Goal: Task Accomplishment & Management: Complete application form

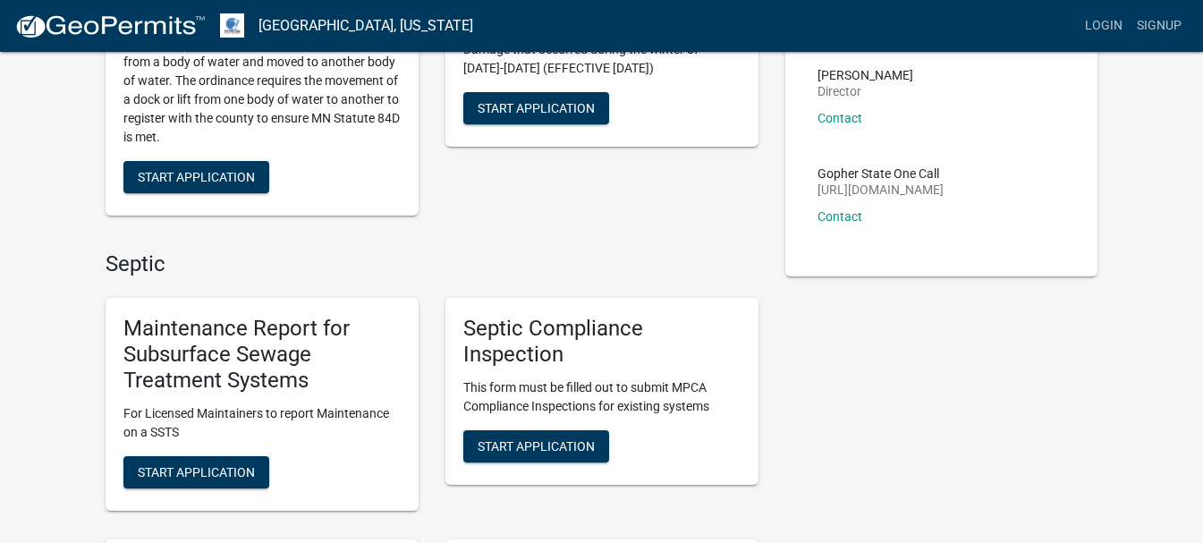
scroll to position [239, 0]
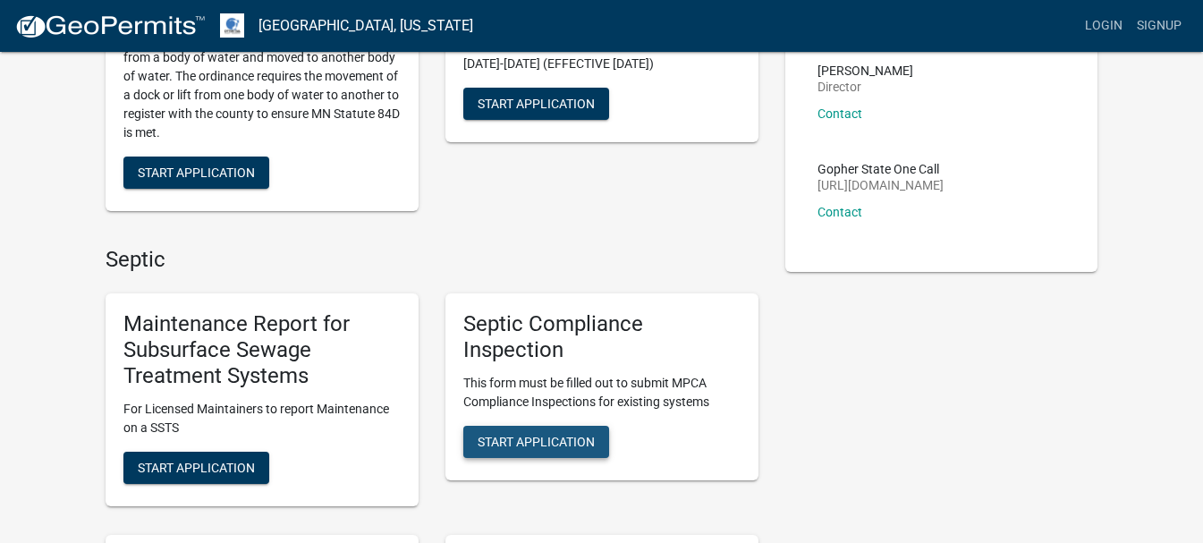
click at [486, 445] on span "Start Application" at bounding box center [536, 441] width 117 height 14
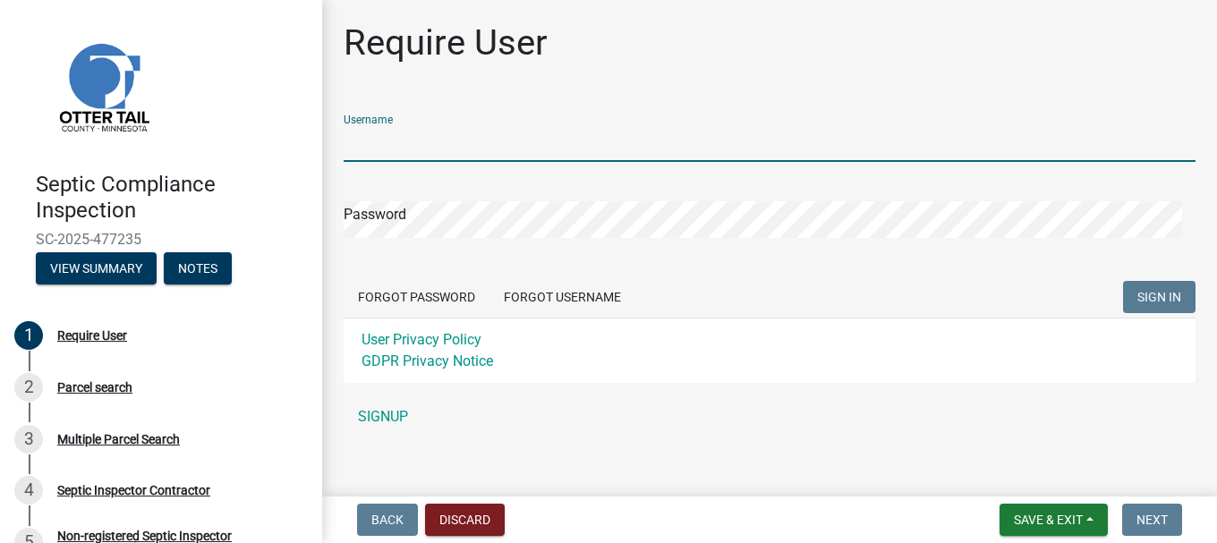
click at [568, 146] on input "Username" at bounding box center [770, 143] width 852 height 37
type input "Dan@dmroofing.us"
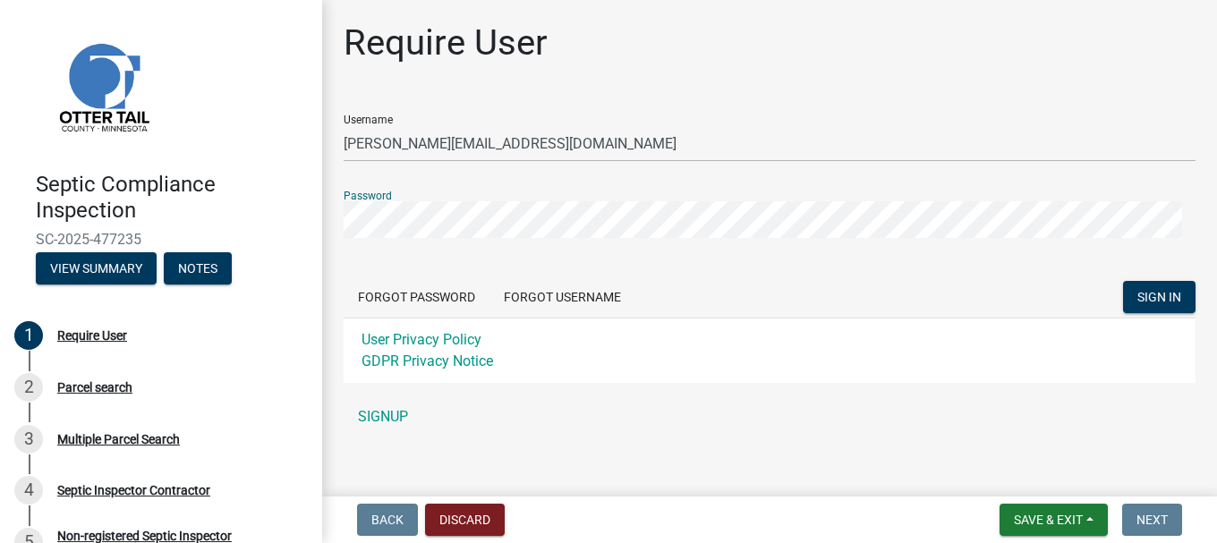
click at [1123, 281] on button "SIGN IN" at bounding box center [1159, 297] width 72 height 32
click at [302, 225] on div "Septic Compliance Inspection SC-2025-477235 View Summary Notes 1 Require User 2…" at bounding box center [608, 271] width 1217 height 543
click at [1039, 520] on span "Save & Exit" at bounding box center [1048, 520] width 69 height 14
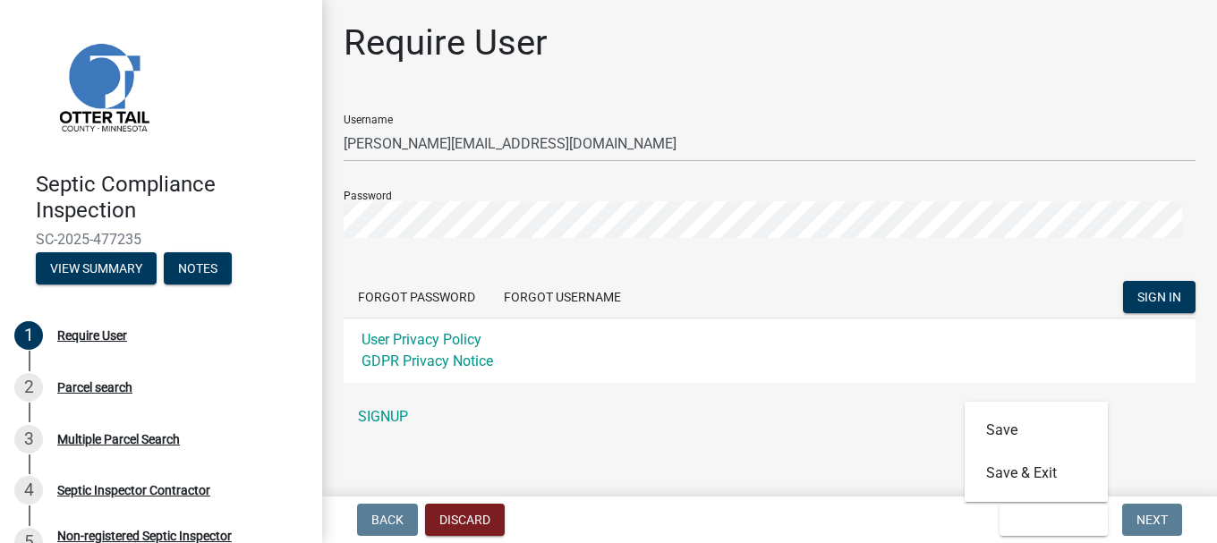
drag, startPoint x: 915, startPoint y: 444, endPoint x: 930, endPoint y: 446, distance: 15.3
click at [915, 443] on div "Require User Username Dan@dmroofing.us Password Forgot Password Forgot Username…" at bounding box center [769, 235] width 879 height 429
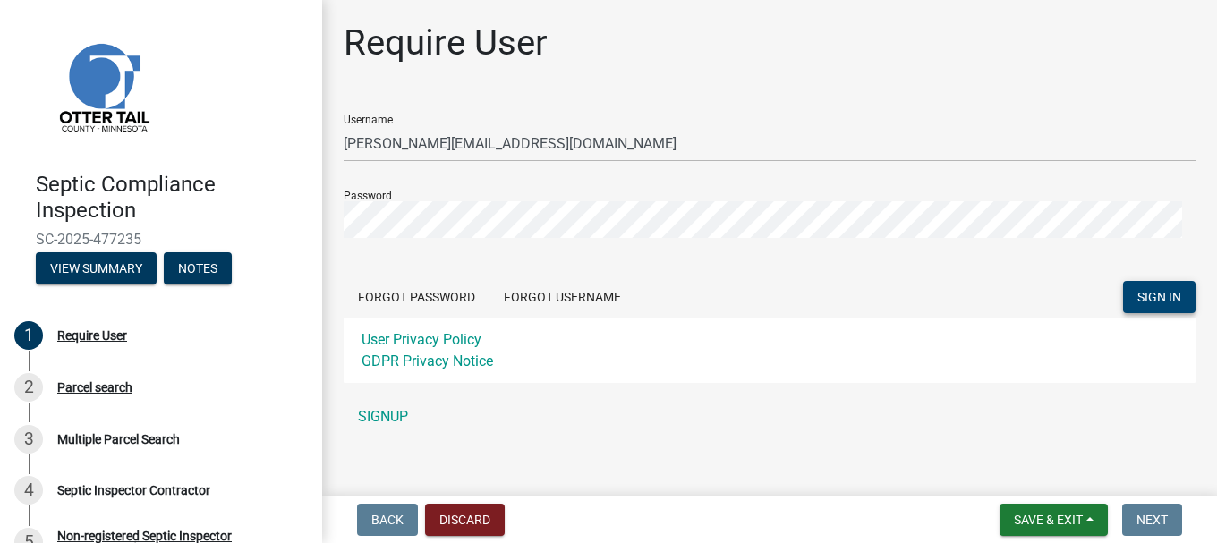
click at [1145, 293] on span "SIGN IN" at bounding box center [1159, 297] width 44 height 14
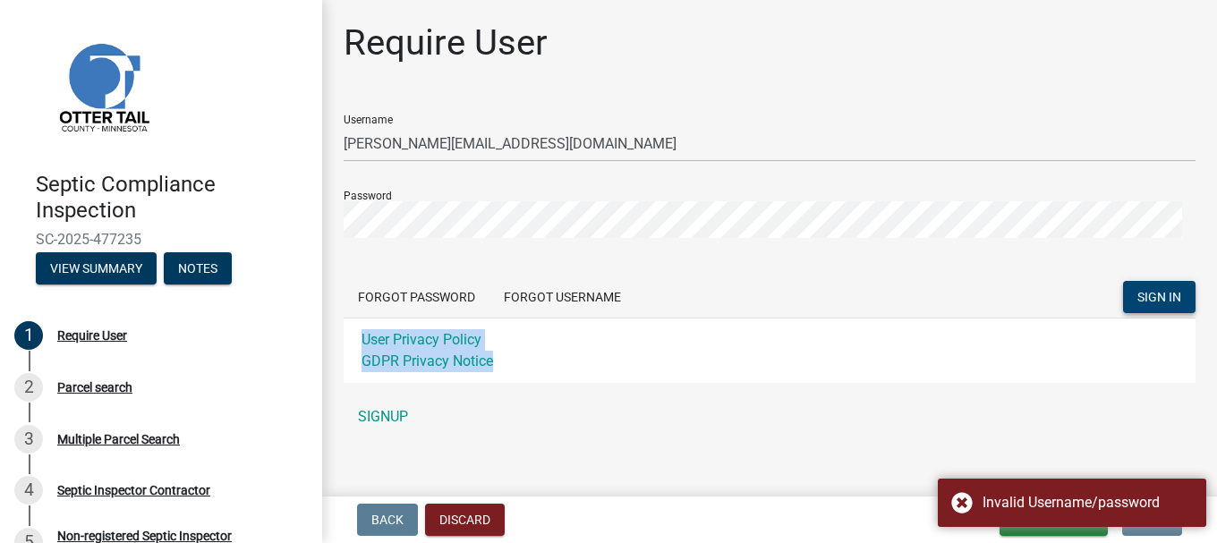
click at [871, 352] on div "User Privacy Policy GDPR Privacy Notice" at bounding box center [770, 350] width 852 height 65
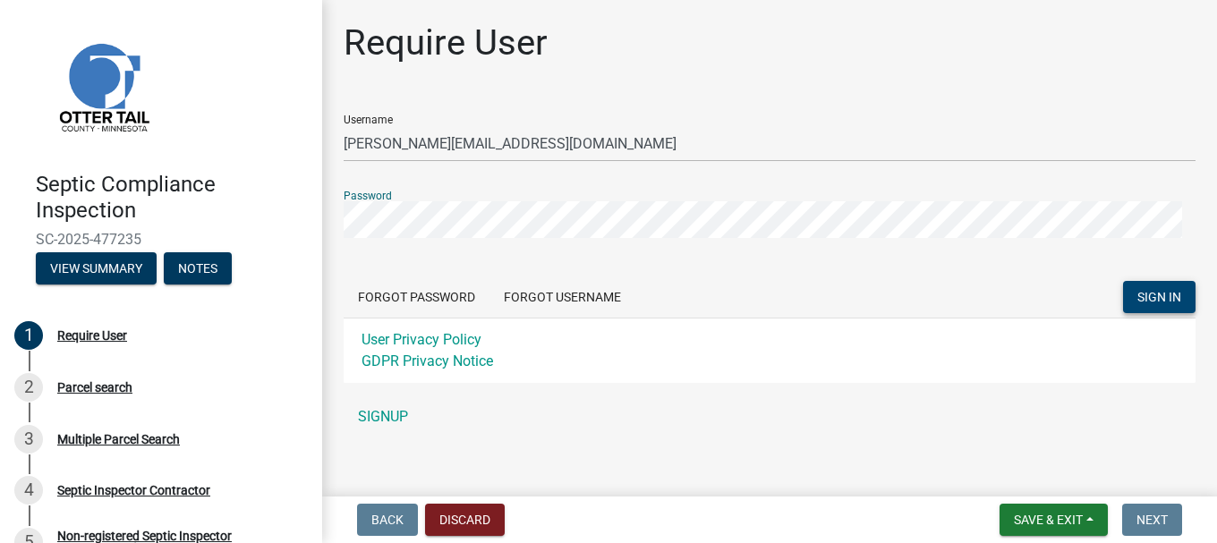
click at [305, 222] on div "Septic Compliance Inspection SC-2025-477235 View Summary Notes 1 Require User 2…" at bounding box center [608, 271] width 1217 height 543
drag, startPoint x: 343, startPoint y: 222, endPoint x: 725, endPoint y: 264, distance: 384.3
click at [725, 264] on form "Username Dan@dmroofing.us Password Forgot Password Forgot Username SIGN IN User…" at bounding box center [770, 241] width 852 height 283
drag, startPoint x: 442, startPoint y: 243, endPoint x: 428, endPoint y: 238, distance: 15.3
click at [428, 238] on form "Username Dan@dmroofing.us Password Forgot Password Forgot Username SIGN IN User…" at bounding box center [770, 241] width 852 height 283
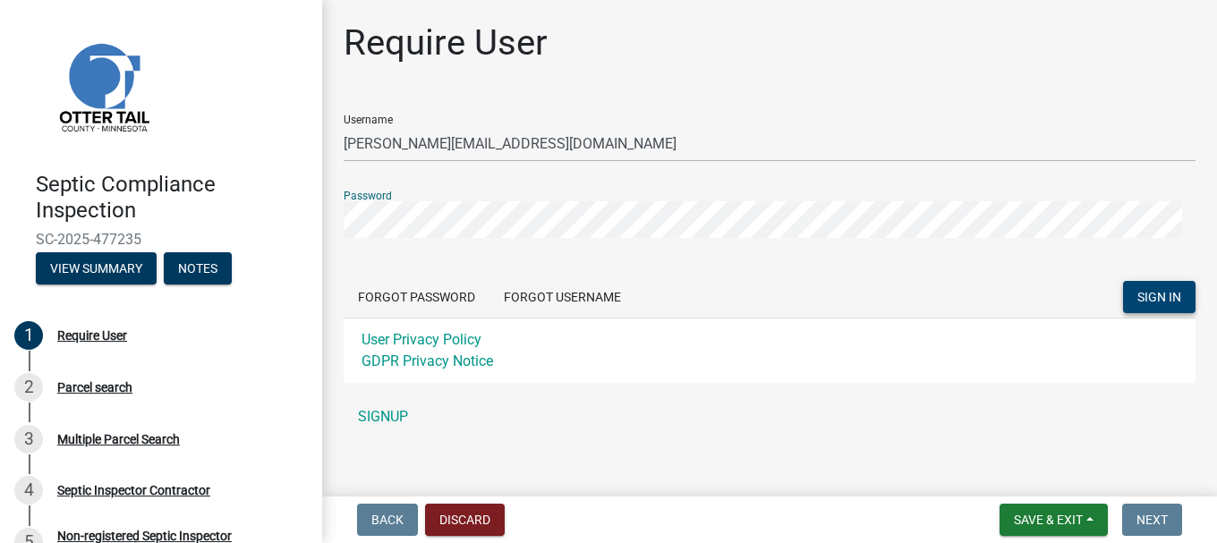
click at [305, 218] on div "Septic Compliance Inspection SC-2025-477235 View Summary Notes 1 Require User 2…" at bounding box center [608, 271] width 1217 height 543
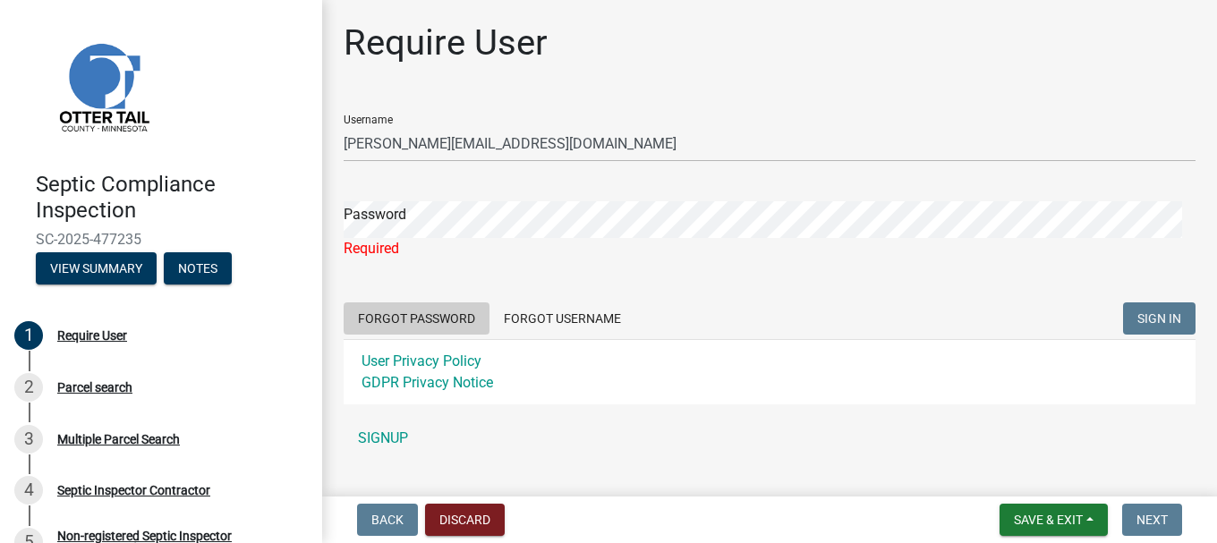
click at [423, 317] on button "Forgot Password" at bounding box center [417, 318] width 146 height 32
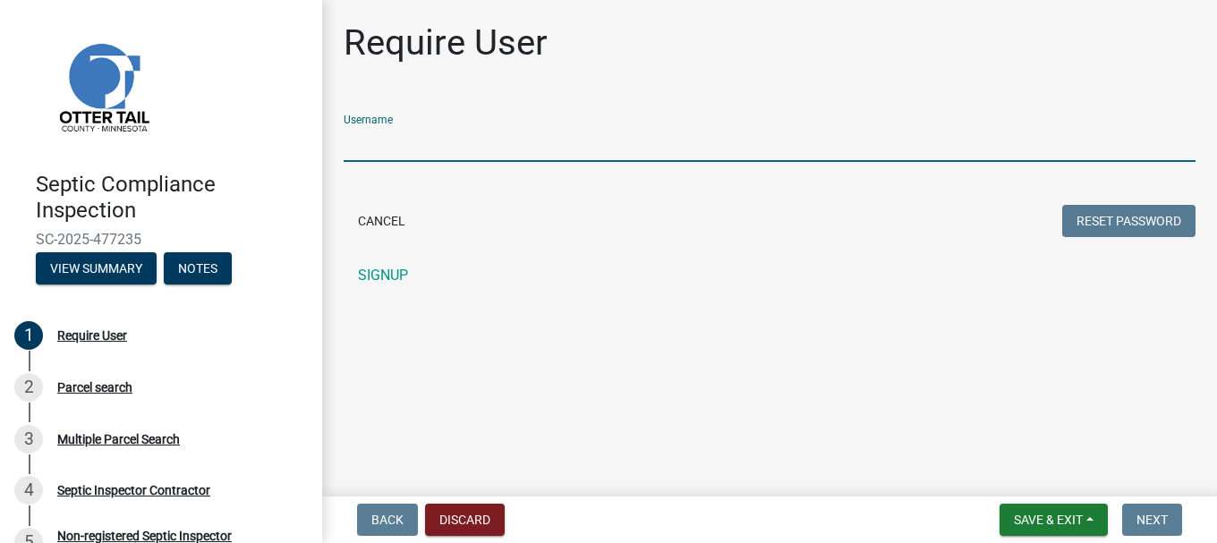
click at [401, 142] on input "Username" at bounding box center [770, 143] width 852 height 37
type input "dan@dmroofing.us"
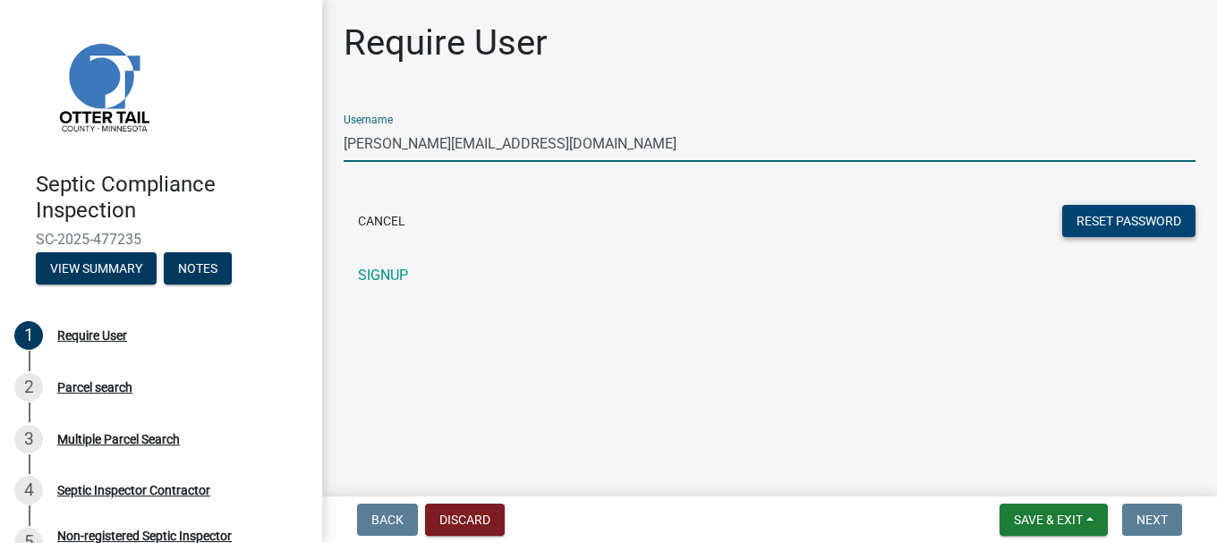
click at [1099, 220] on button "Reset Password" at bounding box center [1128, 221] width 133 height 32
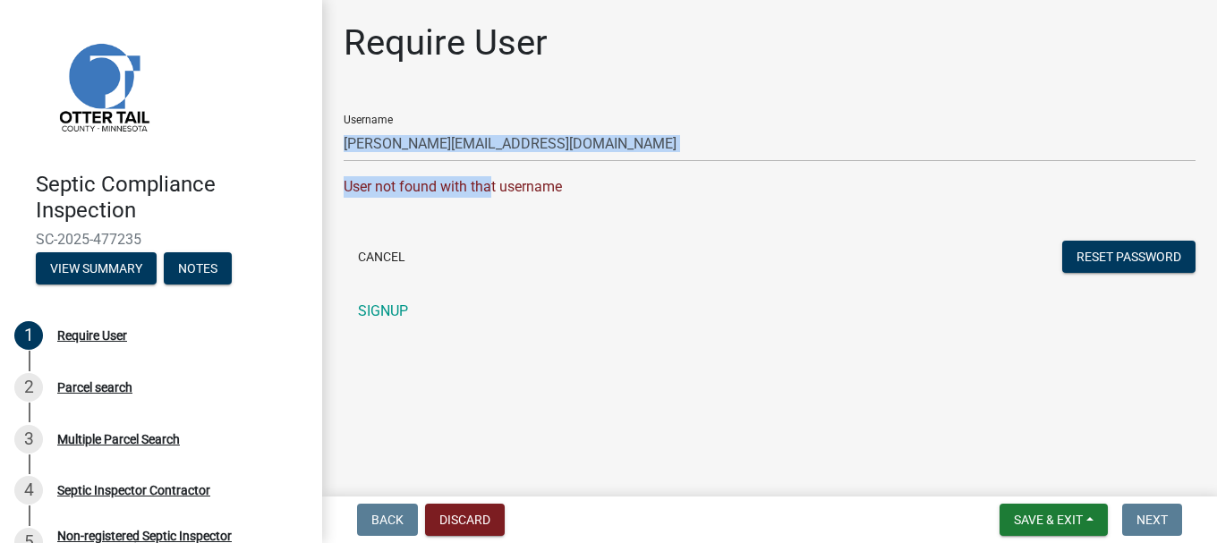
drag, startPoint x: 490, startPoint y: 163, endPoint x: 484, endPoint y: 149, distance: 14.8
click at [487, 154] on form "Username dan@dmroofing.us User not found with that username Cancel Reset Passwo…" at bounding box center [770, 188] width 852 height 177
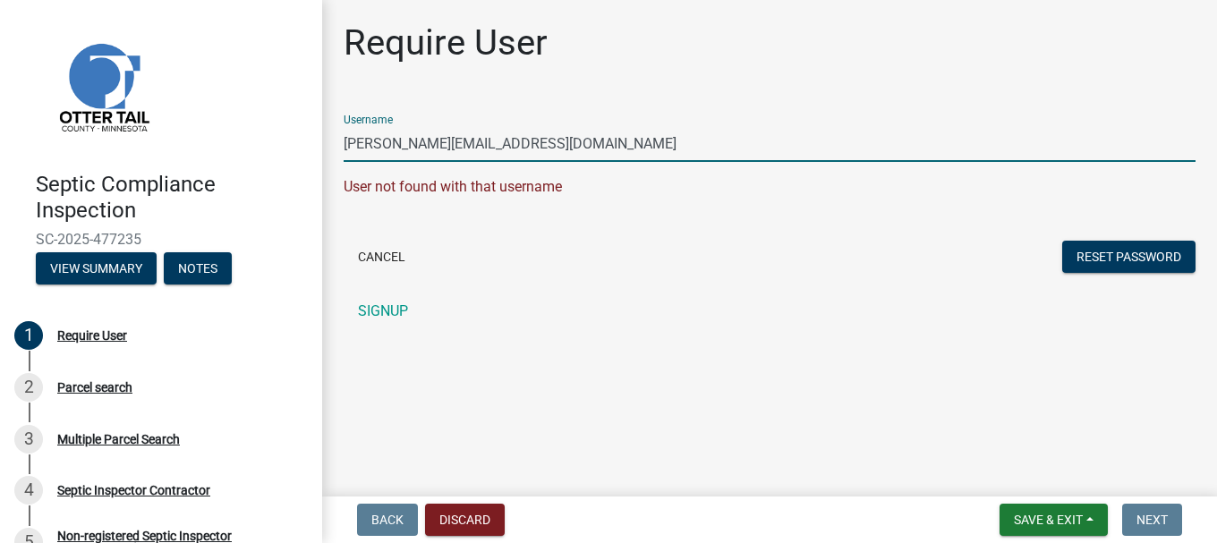
drag, startPoint x: 479, startPoint y: 144, endPoint x: 183, endPoint y: 143, distance: 295.3
click at [183, 143] on div "Septic Compliance Inspection SC-2025-477235 View Summary Notes 1 Require User 2…" at bounding box center [608, 271] width 1217 height 543
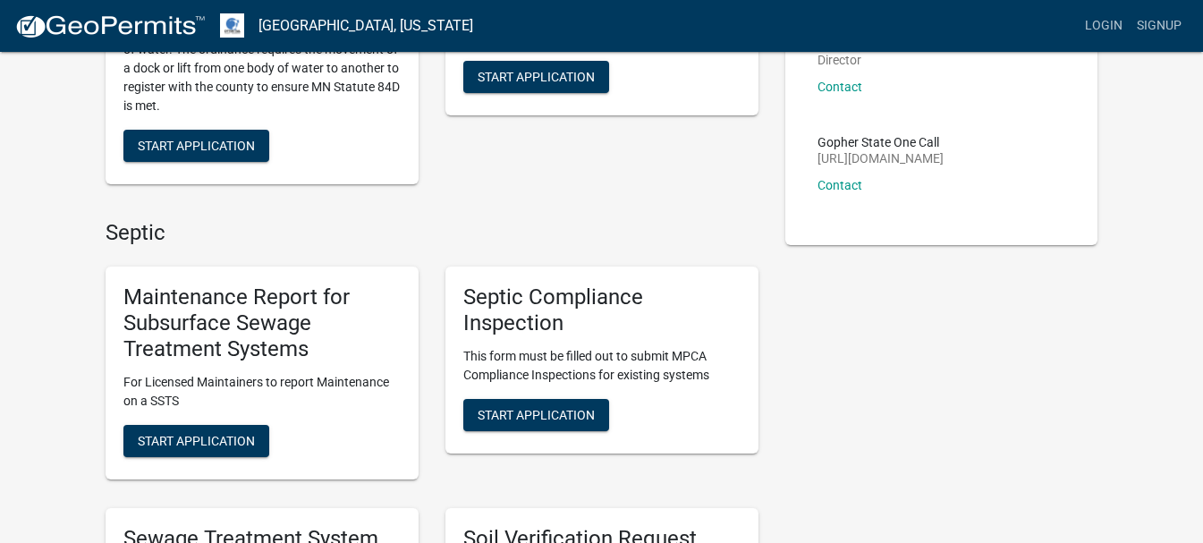
scroll to position [358, 0]
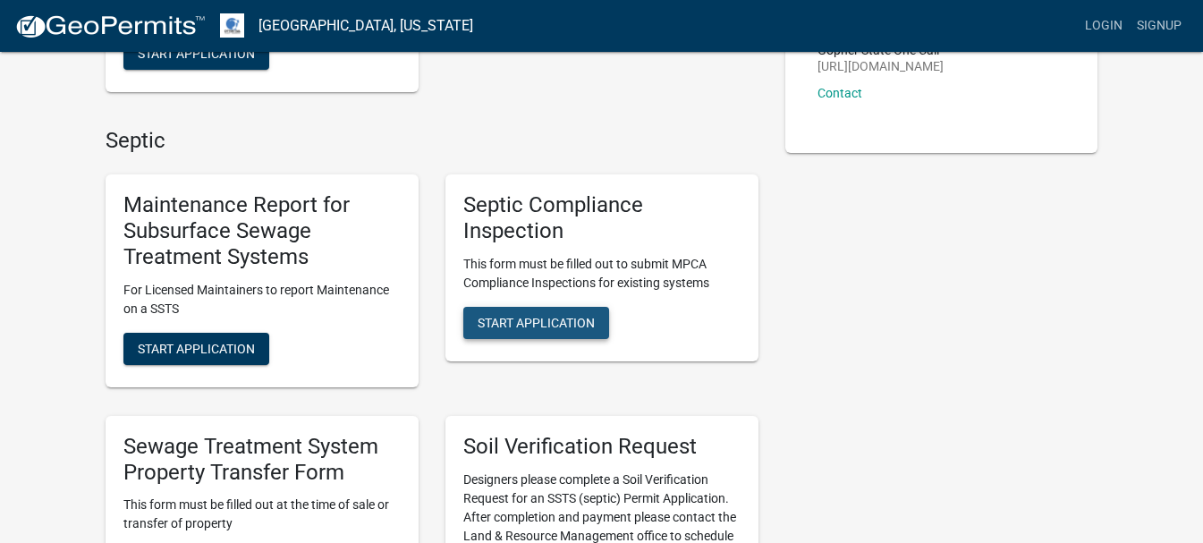
click at [540, 319] on span "Start Application" at bounding box center [536, 322] width 117 height 14
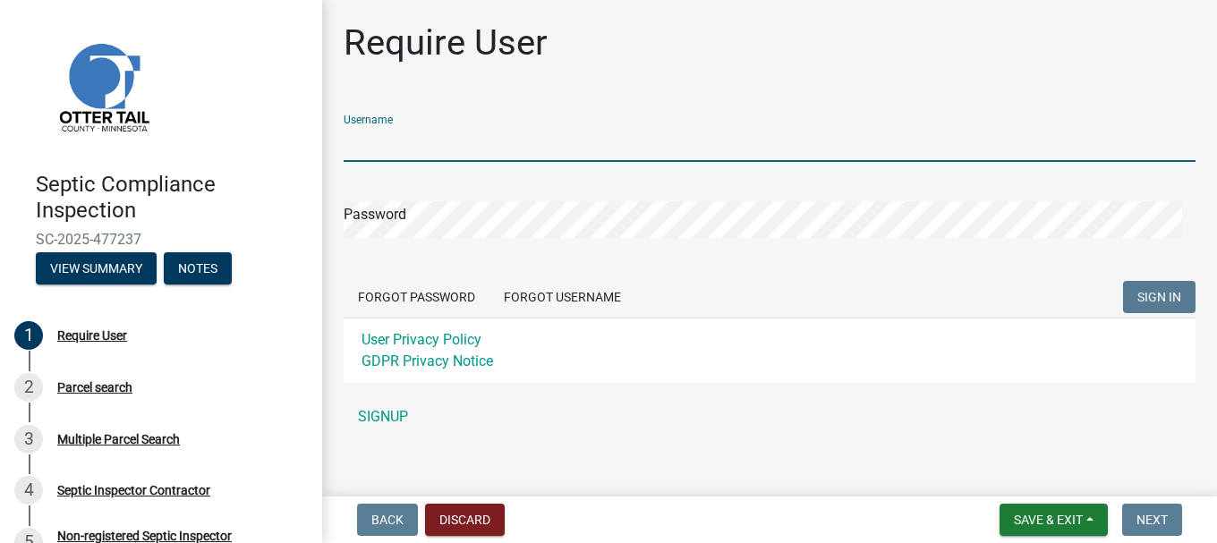
click at [434, 136] on input "Username" at bounding box center [770, 143] width 852 height 37
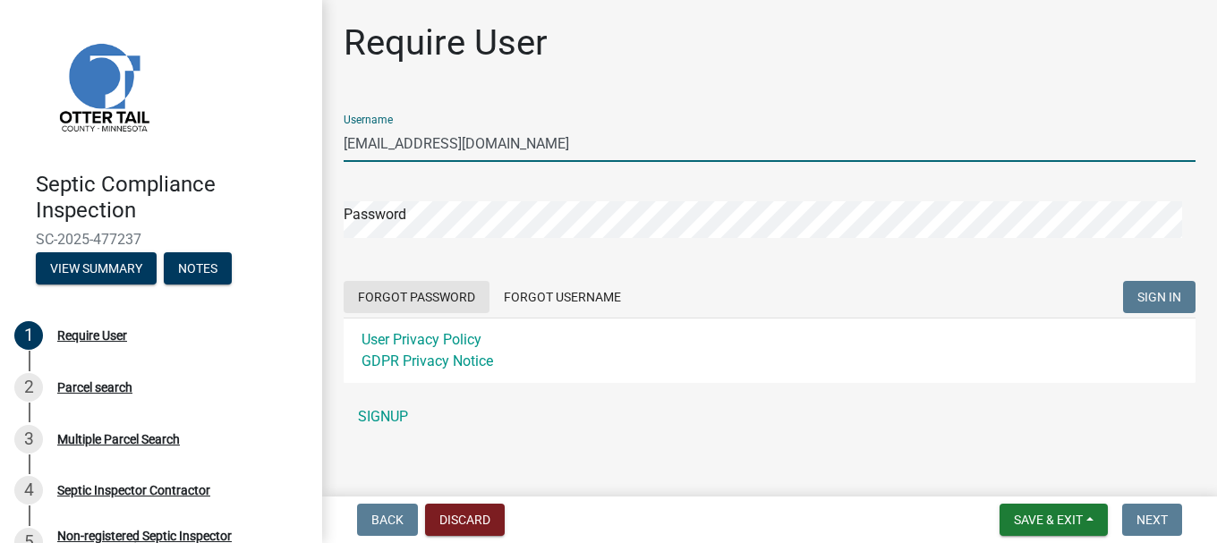
type input "[EMAIL_ADDRESS][DOMAIN_NAME]"
click at [408, 297] on button "Forgot Password" at bounding box center [417, 297] width 146 height 32
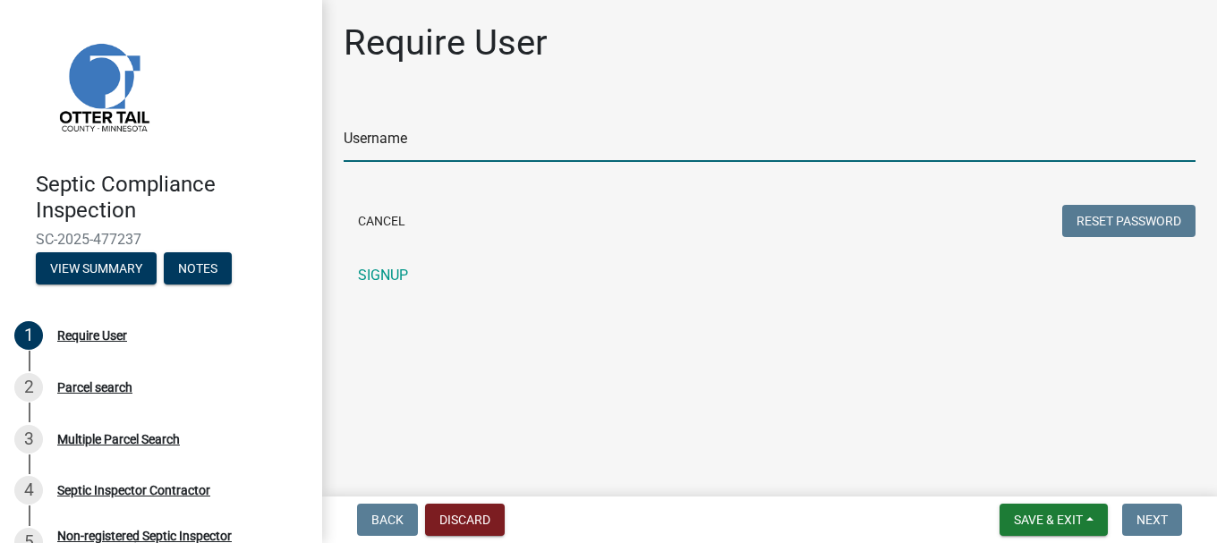
click at [430, 135] on input "Username" at bounding box center [770, 143] width 852 height 37
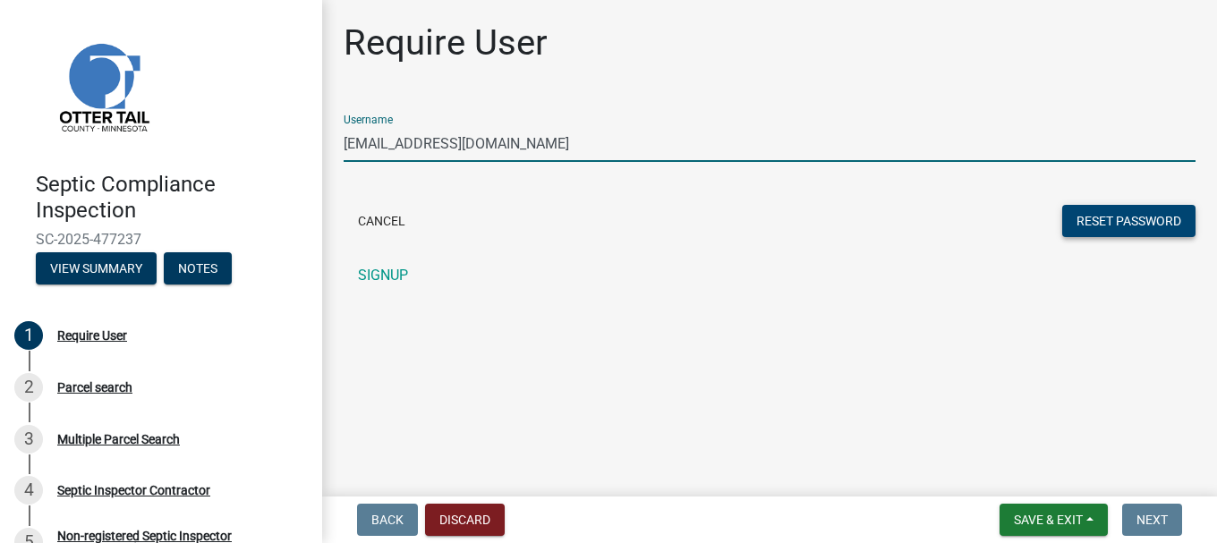
type input "[EMAIL_ADDRESS][DOMAIN_NAME]"
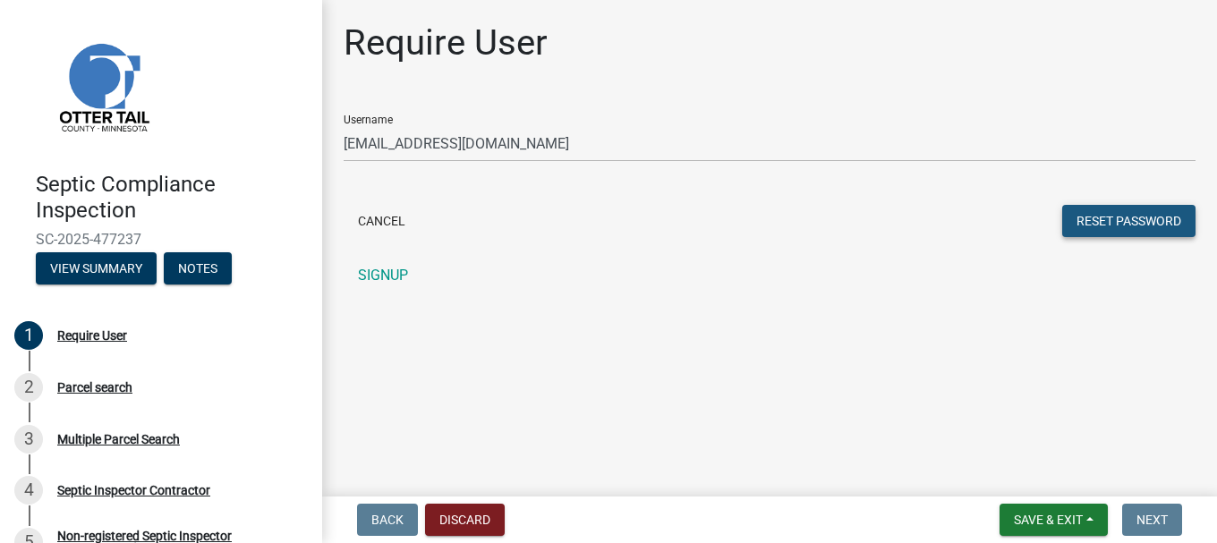
click at [1084, 220] on button "Reset Password" at bounding box center [1128, 221] width 133 height 32
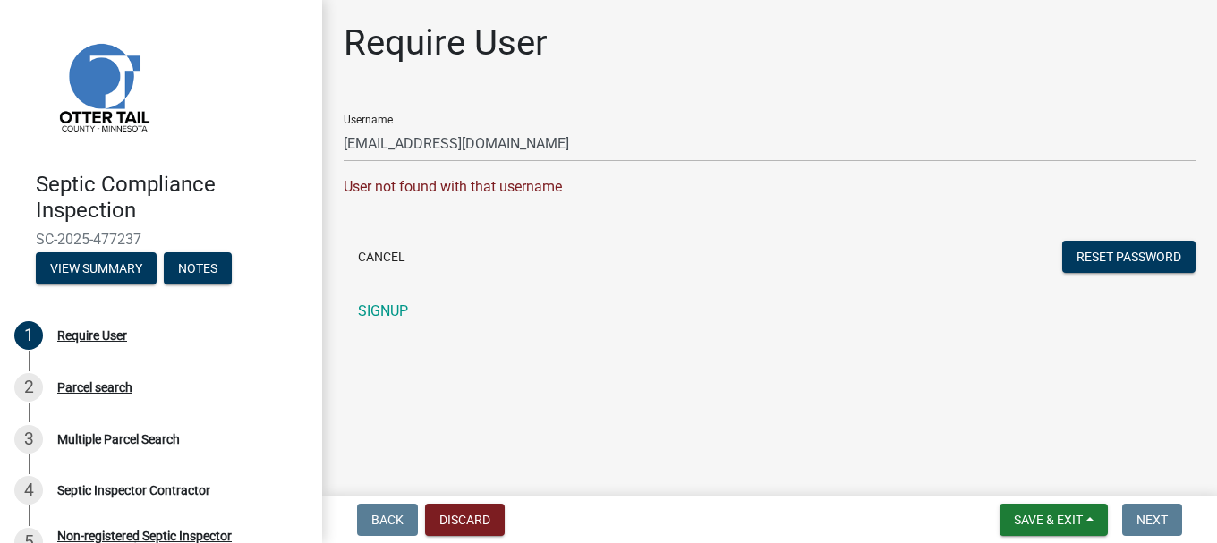
click at [790, 281] on div "Username danhoky@gmail.com User not found with that username Cancel Reset Passw…" at bounding box center [770, 214] width 852 height 229
drag, startPoint x: 203, startPoint y: 323, endPoint x: 250, endPoint y: 316, distance: 47.1
click at [218, 323] on link "1 Require User" at bounding box center [161, 336] width 322 height 52
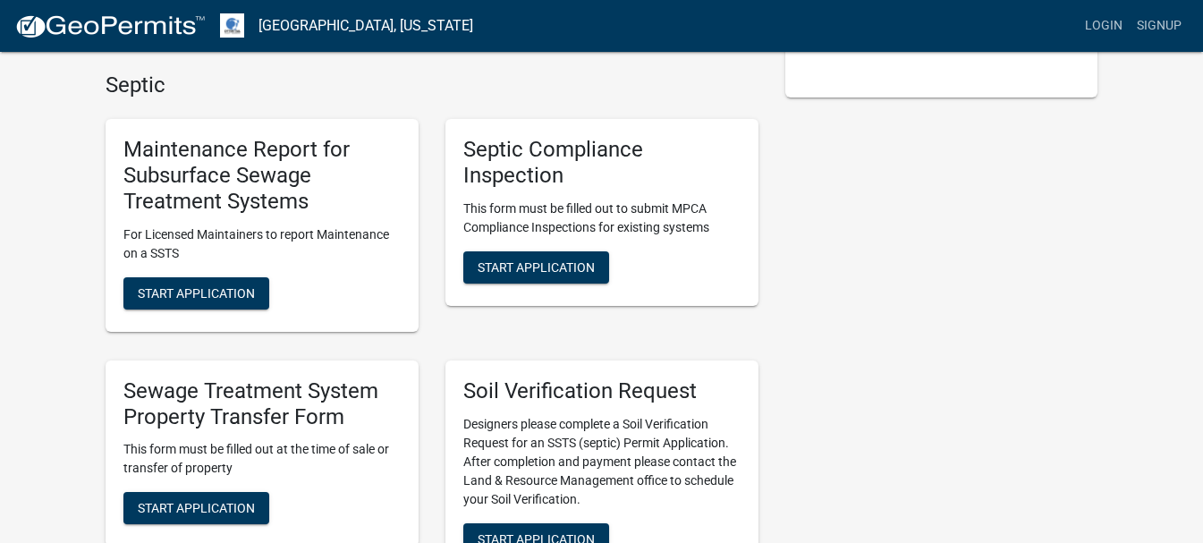
scroll to position [477, 0]
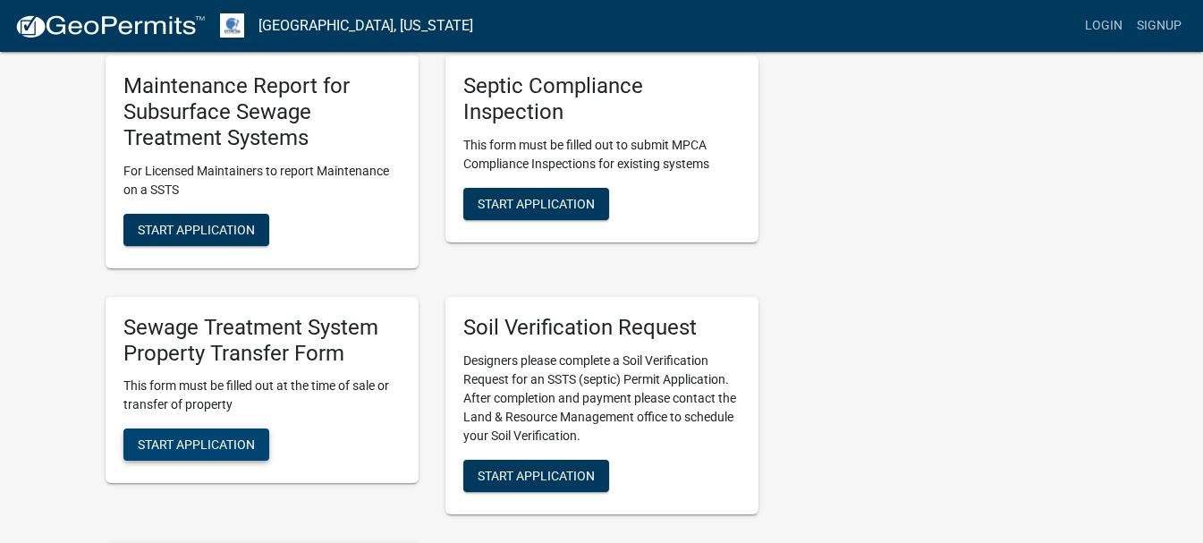
click at [231, 441] on span "Start Application" at bounding box center [196, 445] width 117 height 14
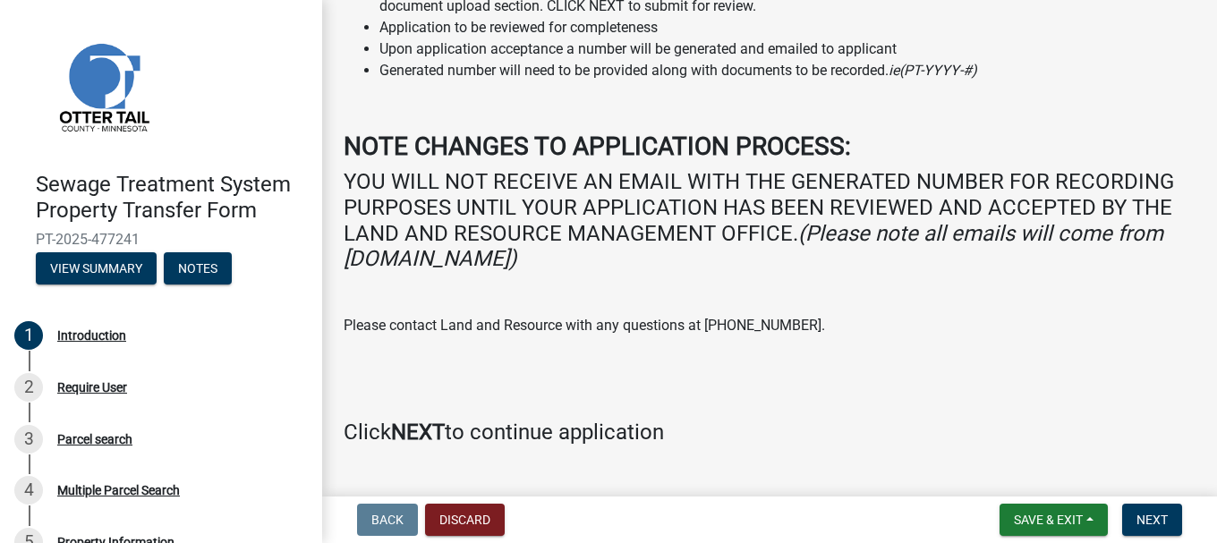
scroll to position [279, 0]
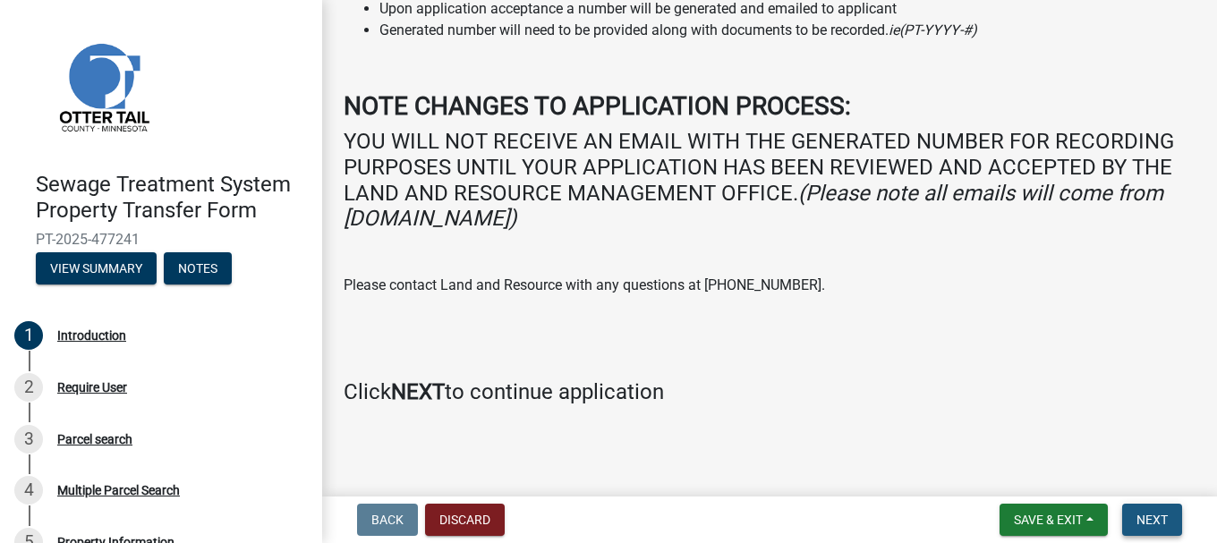
click at [1155, 518] on span "Next" at bounding box center [1151, 520] width 31 height 14
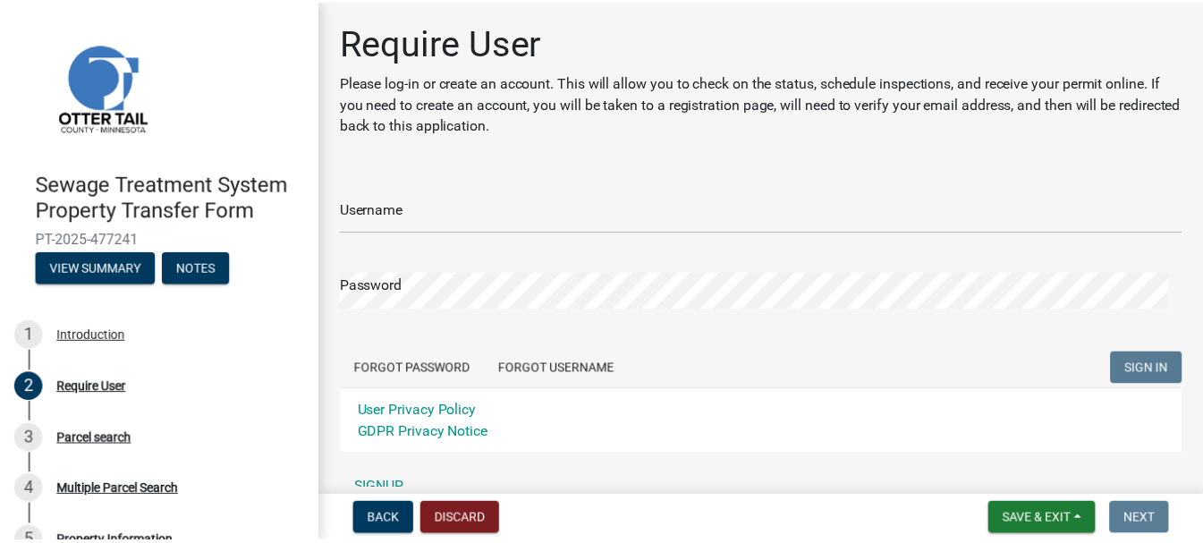
scroll to position [87, 0]
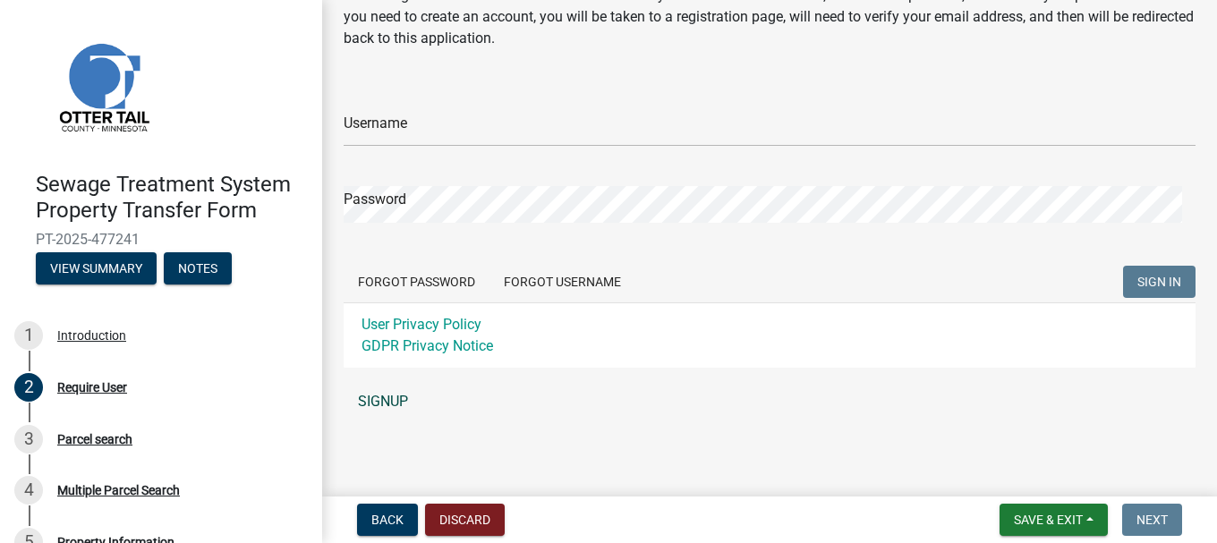
click at [395, 395] on link "SIGNUP" at bounding box center [770, 402] width 852 height 36
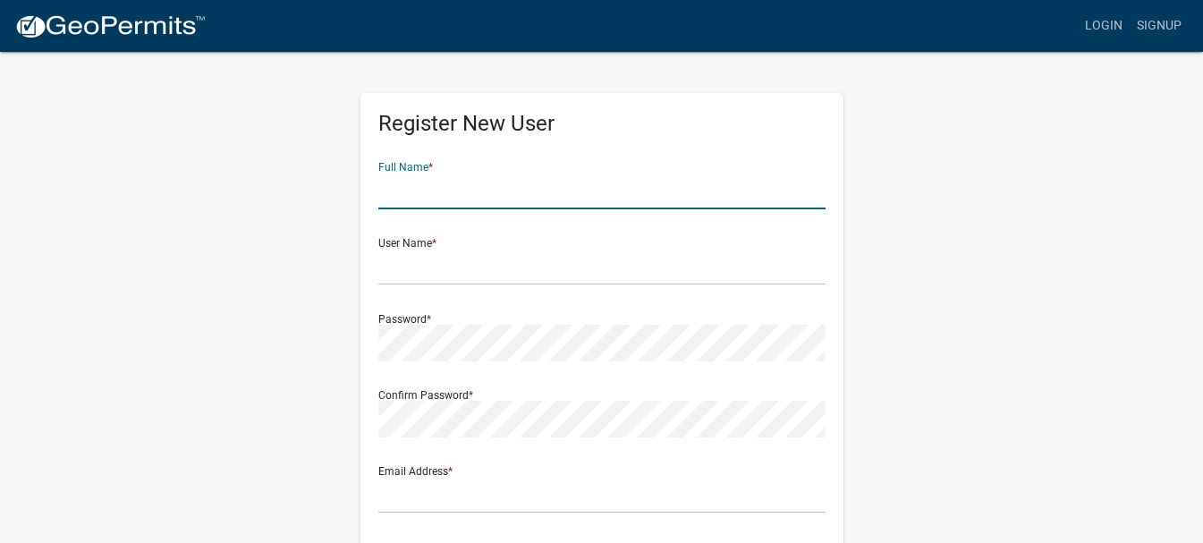
click at [437, 200] on input "text" at bounding box center [601, 191] width 447 height 37
type input "[PERSON_NAME]"
type input "[EMAIL_ADDRESS][DOMAIN_NAME]"
type input "[STREET_ADDRESS]"
type input "fargo"
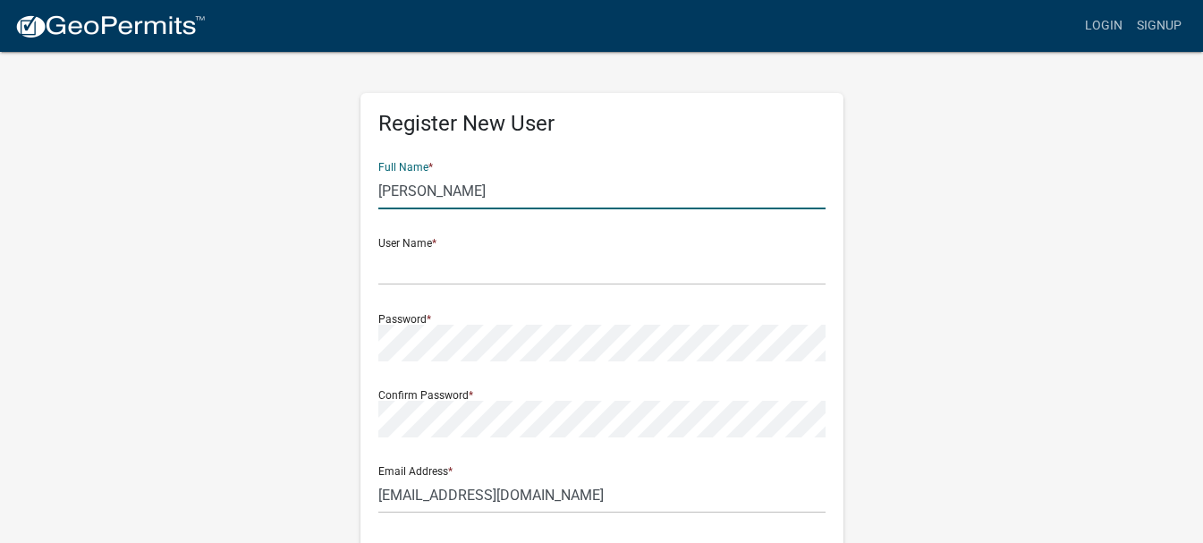
type input "ND"
type input "58102"
type input "7018664300"
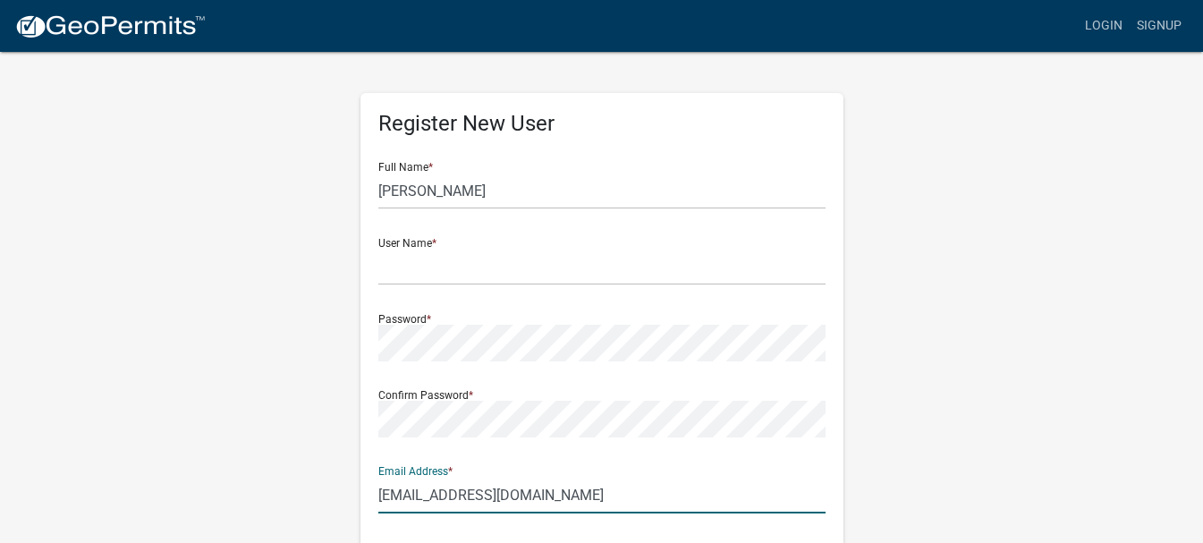
drag, startPoint x: 514, startPoint y: 494, endPoint x: 402, endPoint y: 493, distance: 112.7
click at [402, 493] on input "[EMAIL_ADDRESS][DOMAIN_NAME]" at bounding box center [601, 495] width 447 height 37
type input "[PERSON_NAME][EMAIL_ADDRESS][DOMAIN_NAME]"
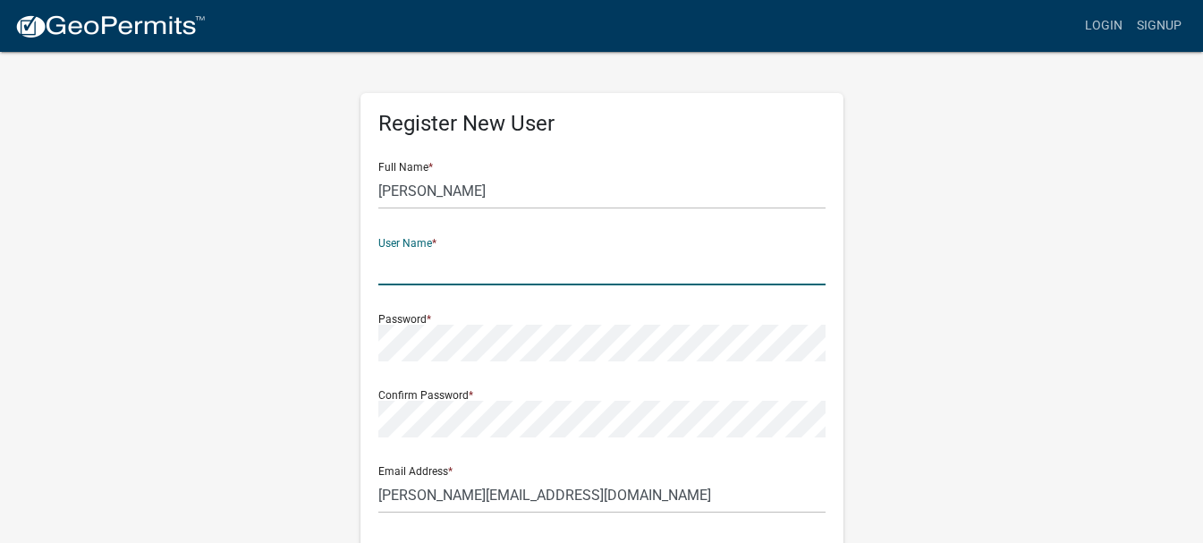
click at [472, 267] on input "text" at bounding box center [601, 267] width 447 height 37
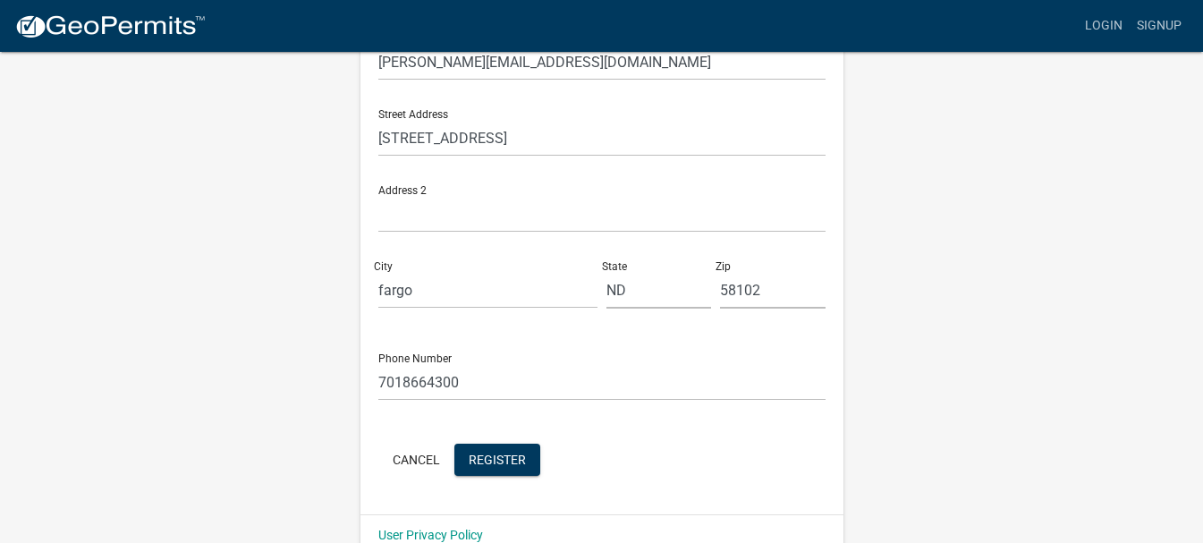
scroll to position [464, 0]
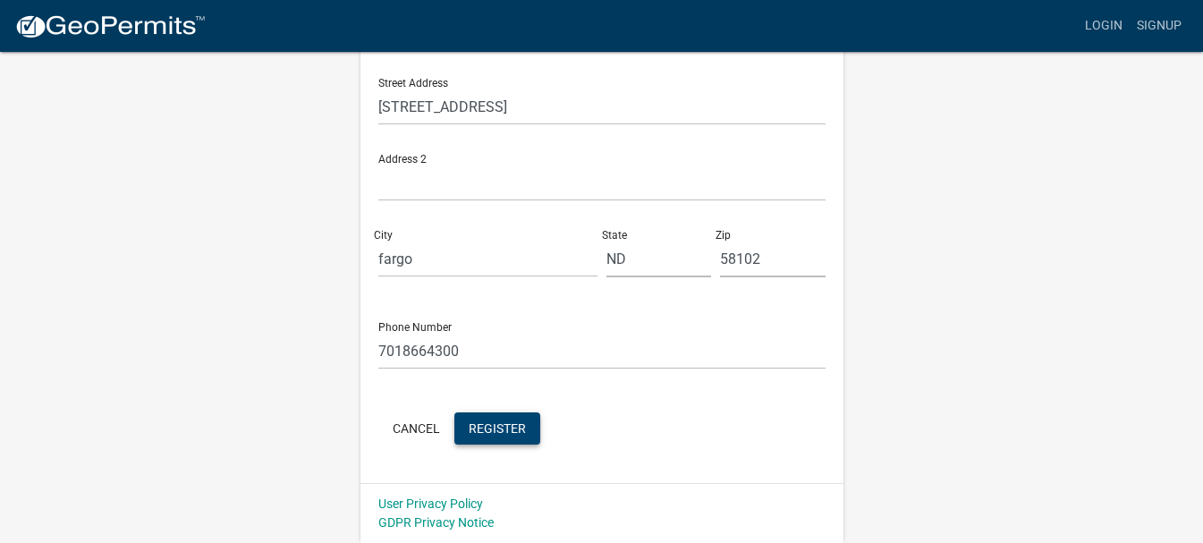
click at [490, 429] on span "Register" at bounding box center [497, 428] width 57 height 14
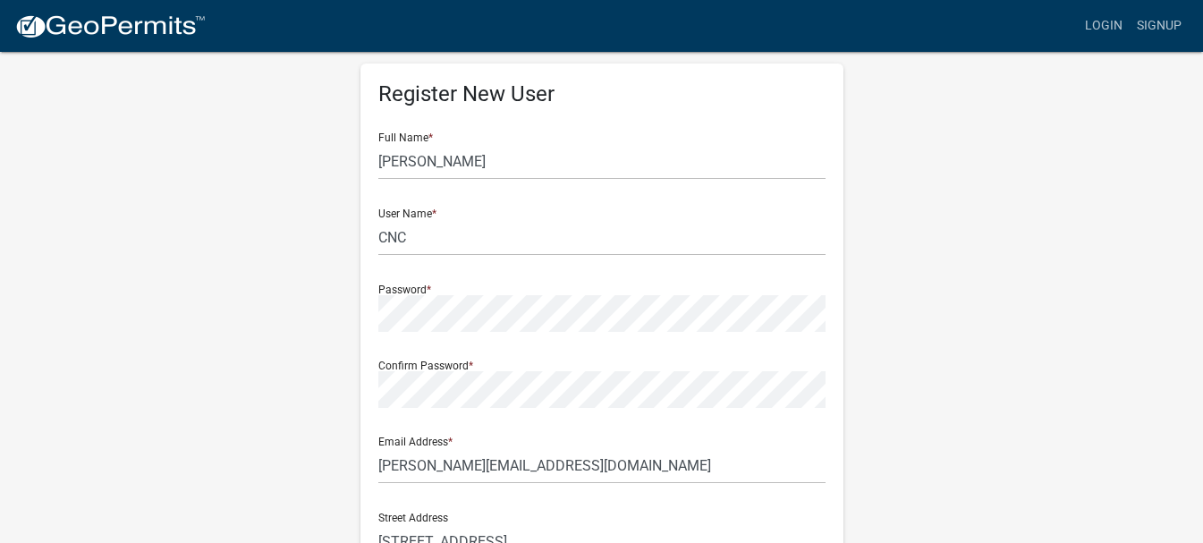
scroll to position [0, 0]
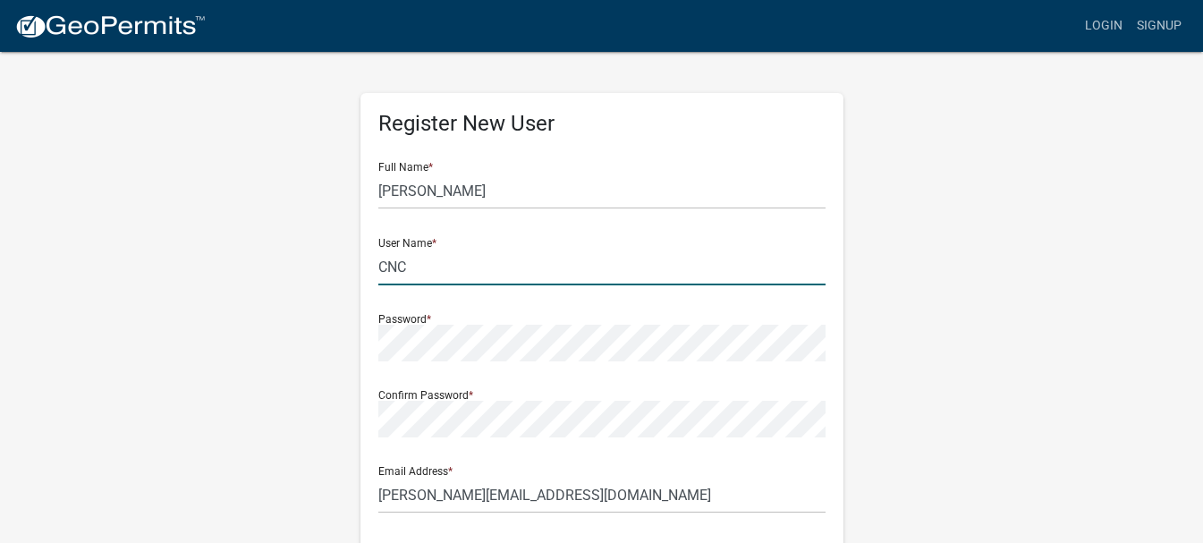
click at [408, 271] on input "CNC" at bounding box center [601, 267] width 447 height 37
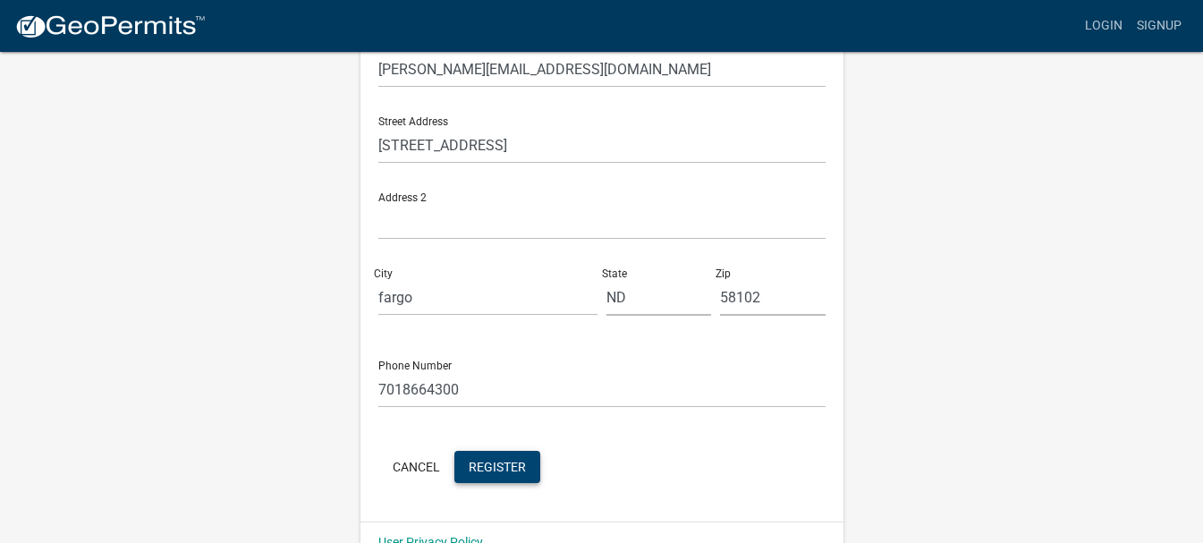
scroll to position [464, 0]
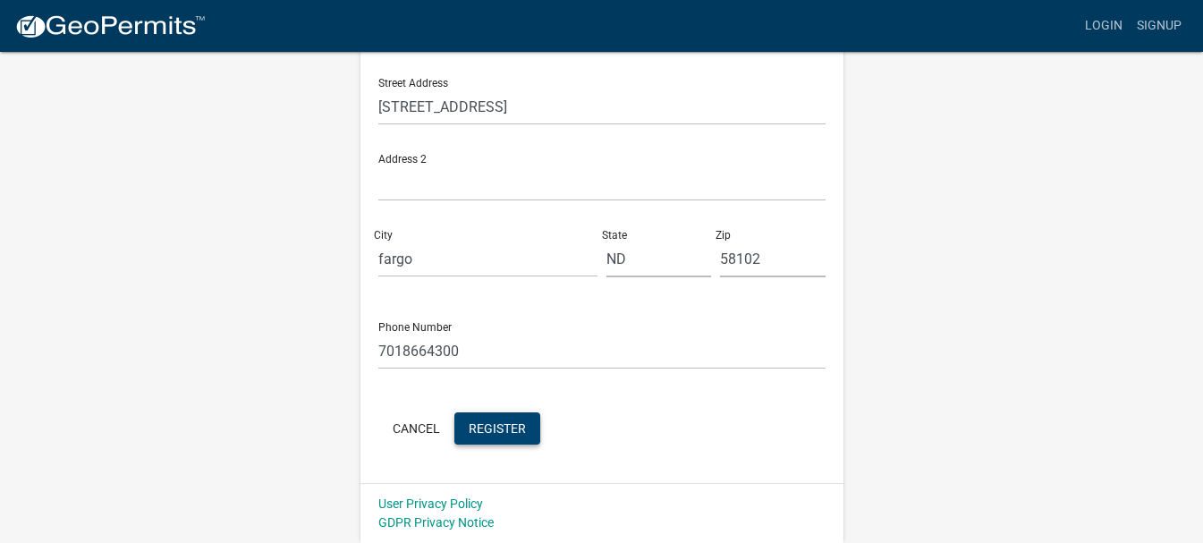
click at [505, 433] on span "Register" at bounding box center [497, 428] width 57 height 14
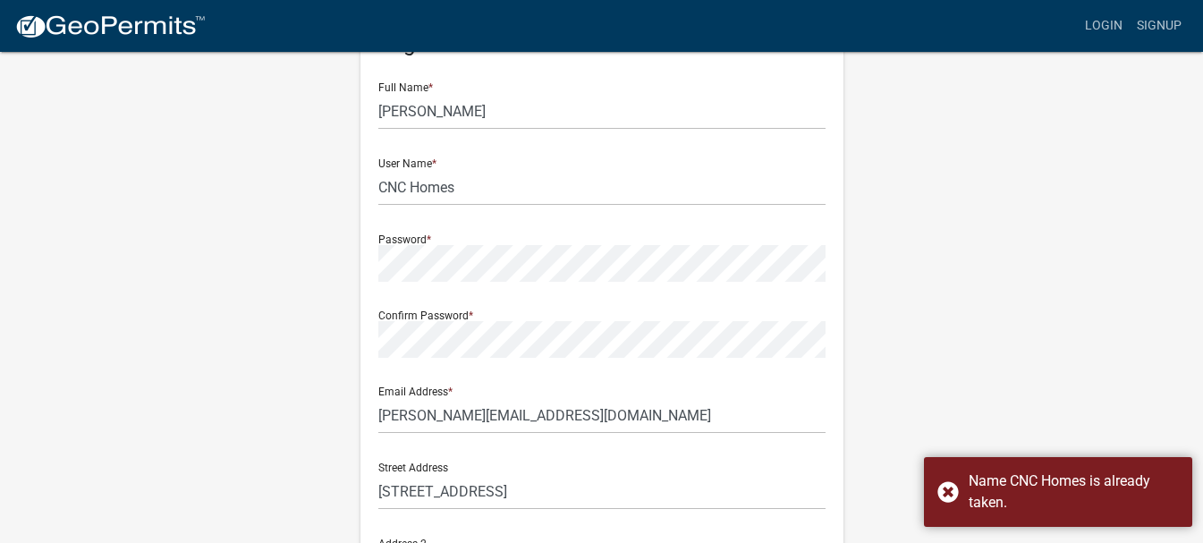
scroll to position [0, 0]
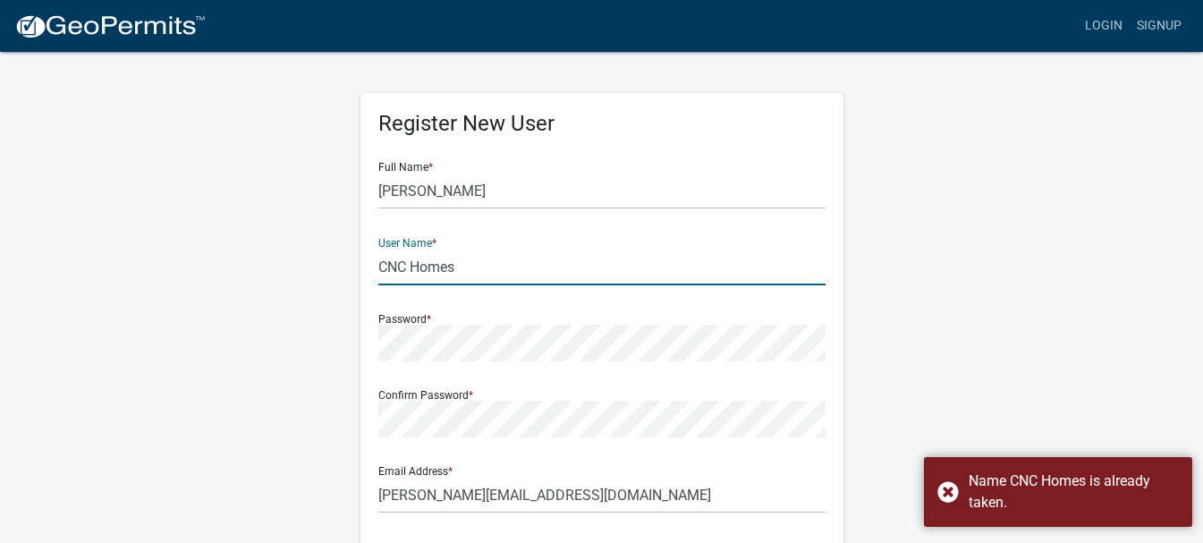
drag, startPoint x: 456, startPoint y: 265, endPoint x: 411, endPoint y: 264, distance: 45.6
click at [411, 264] on input "CNC Homes" at bounding box center [601, 267] width 447 height 37
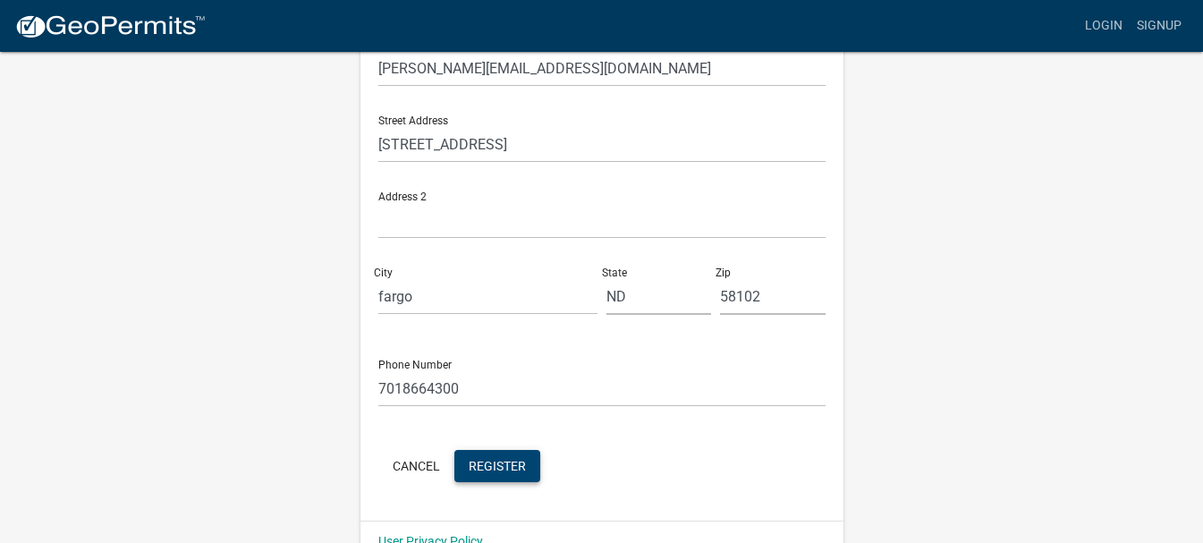
scroll to position [464, 0]
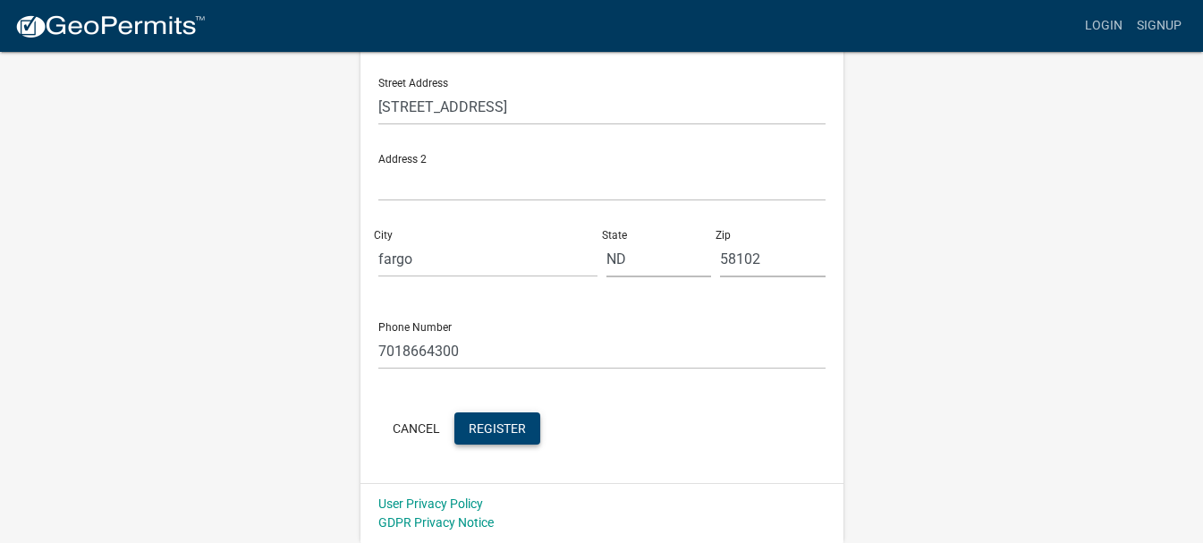
type input "CNC Concrete"
click at [494, 429] on span "Register" at bounding box center [497, 428] width 57 height 14
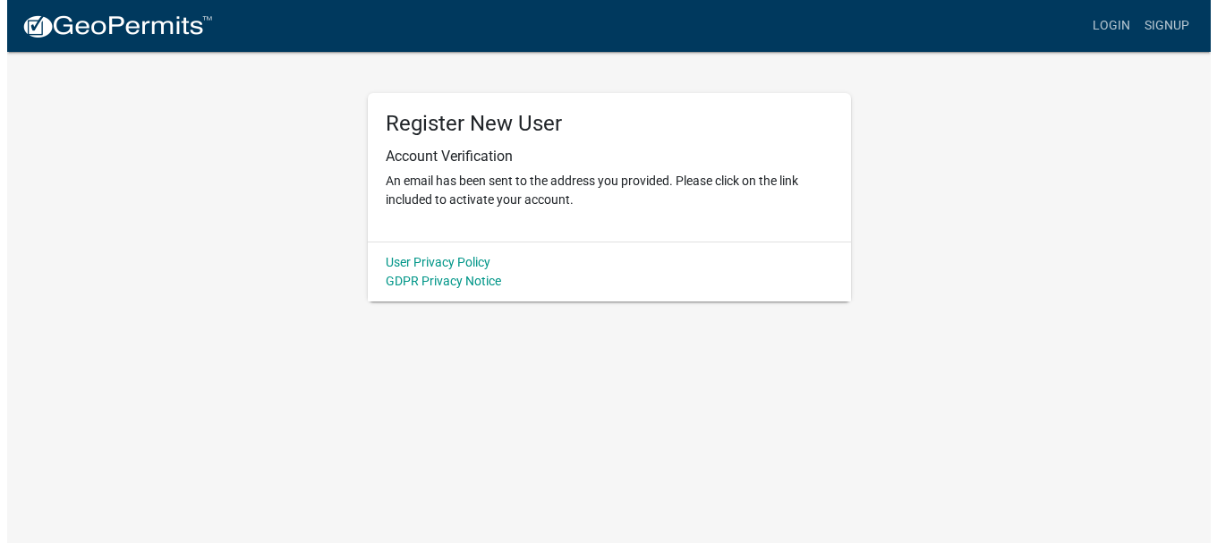
scroll to position [0, 0]
